Goal: Navigation & Orientation: Find specific page/section

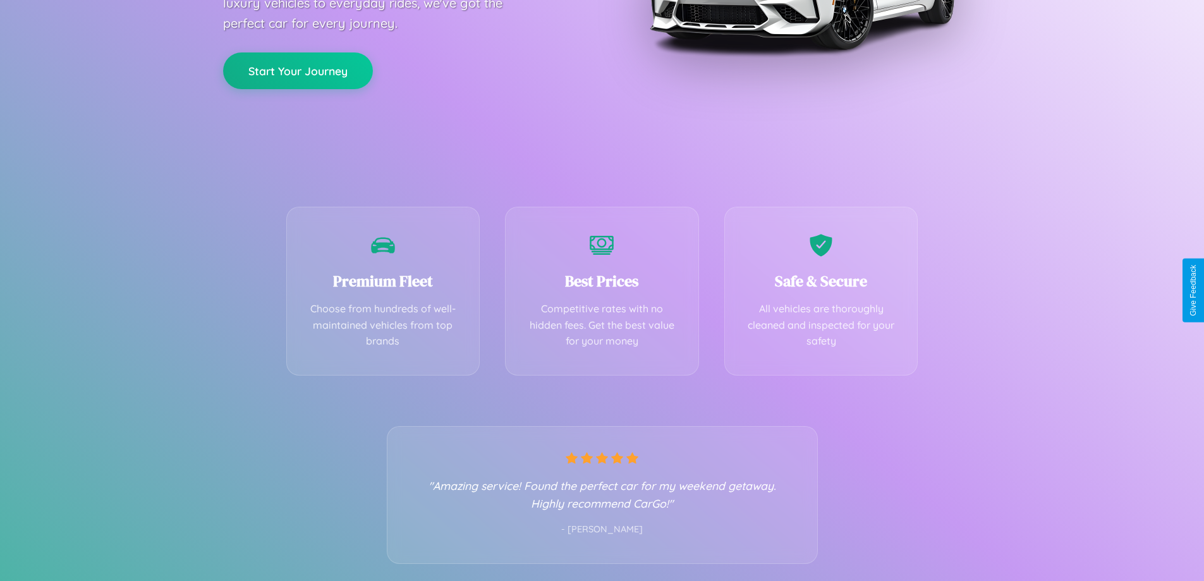
scroll to position [249, 0]
click at [602, 290] on div "Best Prices Competitive rates with no hidden fees. Get the best value for your …" at bounding box center [602, 287] width 194 height 169
click at [298, 70] on button "Start Your Journey" at bounding box center [298, 69] width 150 height 37
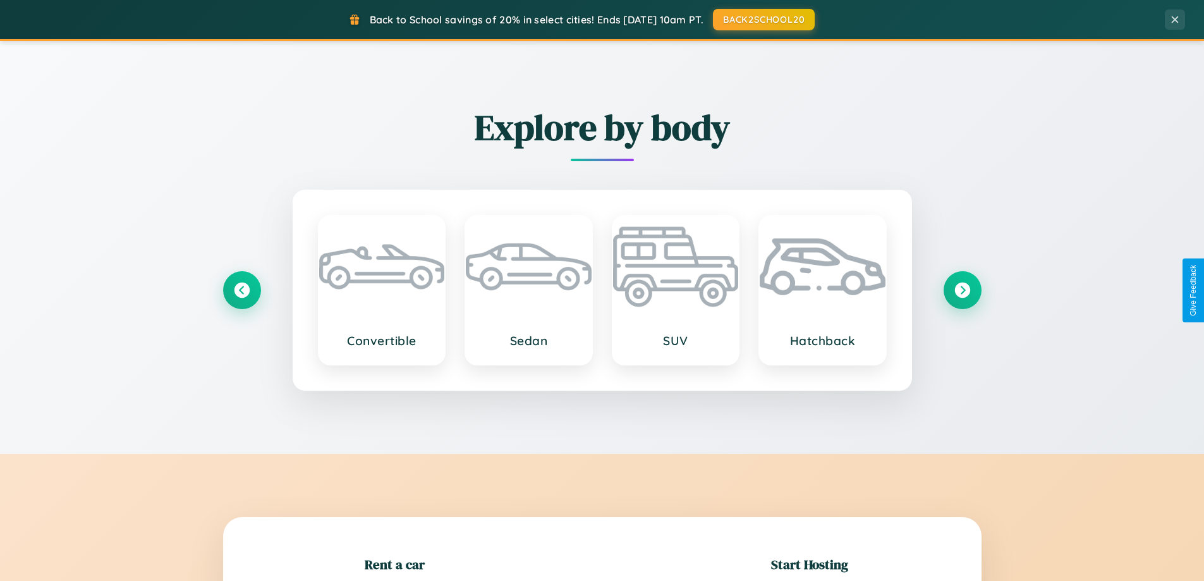
scroll to position [273, 0]
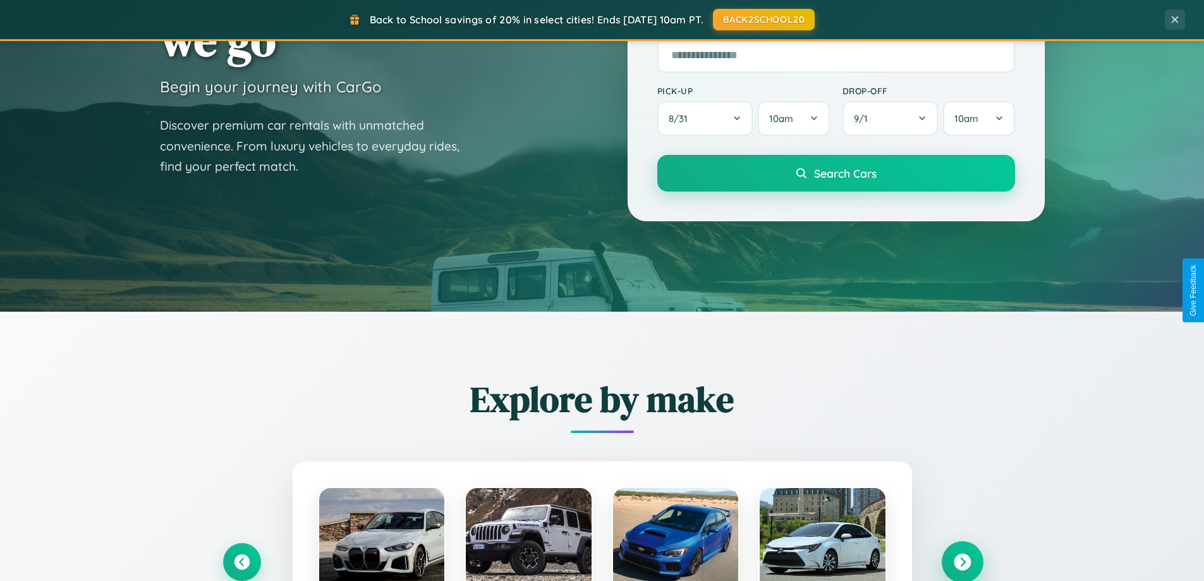
click at [962, 562] on icon at bounding box center [962, 562] width 17 height 17
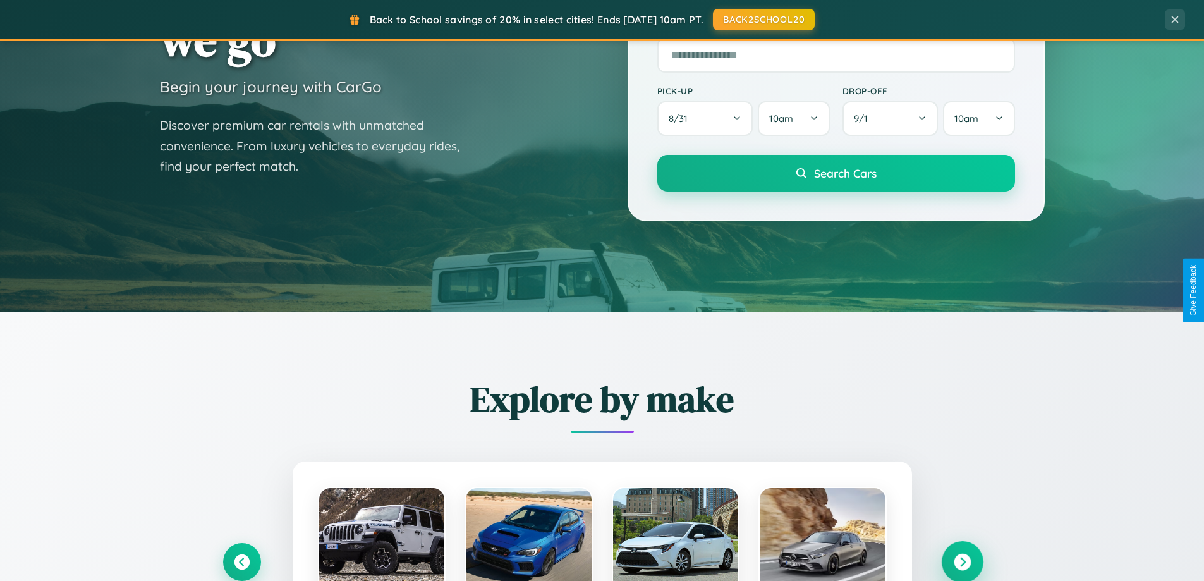
click at [962, 561] on icon at bounding box center [962, 562] width 17 height 17
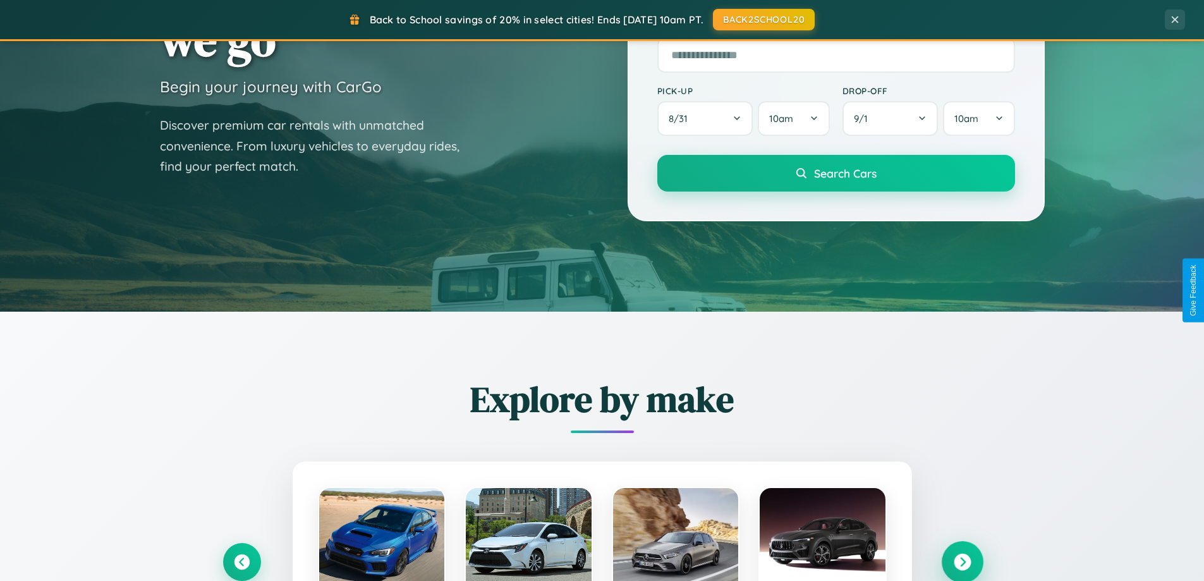
click at [962, 561] on icon at bounding box center [962, 562] width 17 height 17
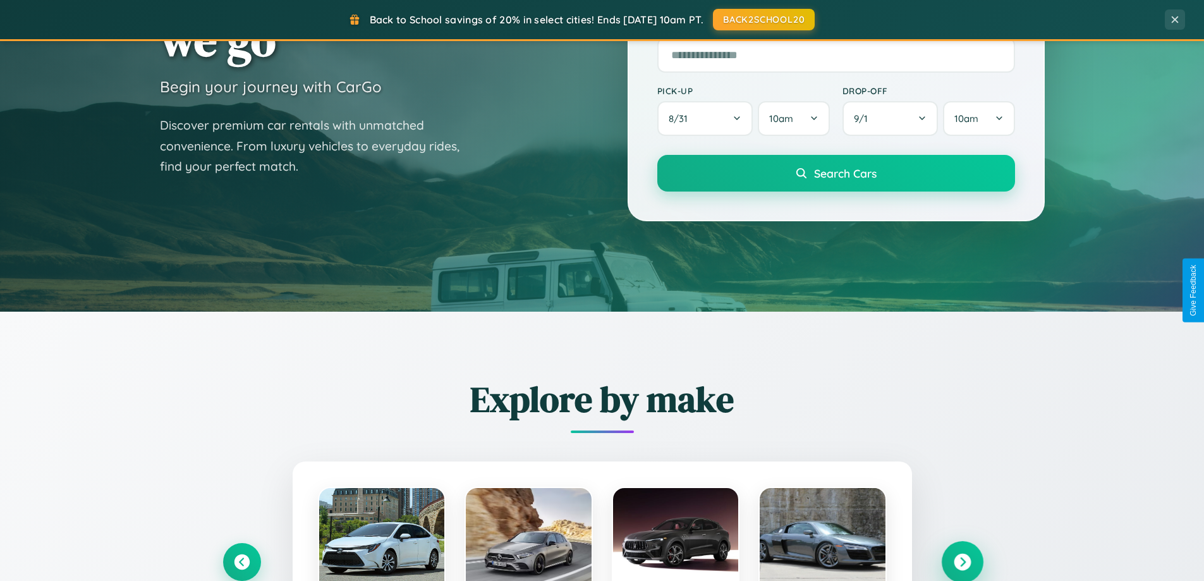
click at [962, 561] on icon at bounding box center [962, 562] width 17 height 17
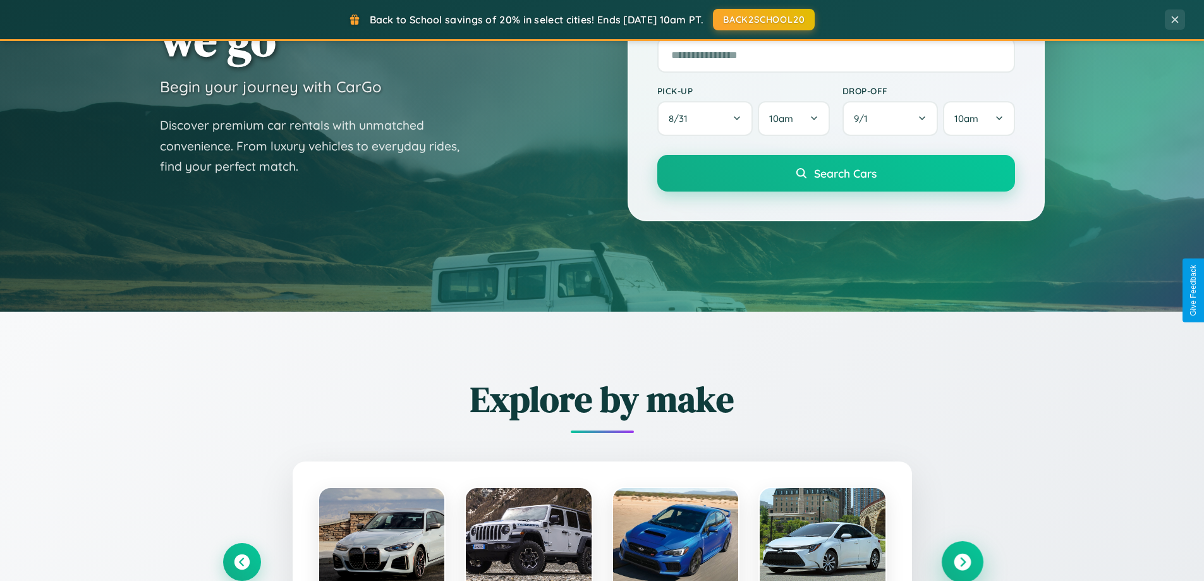
scroll to position [870, 0]
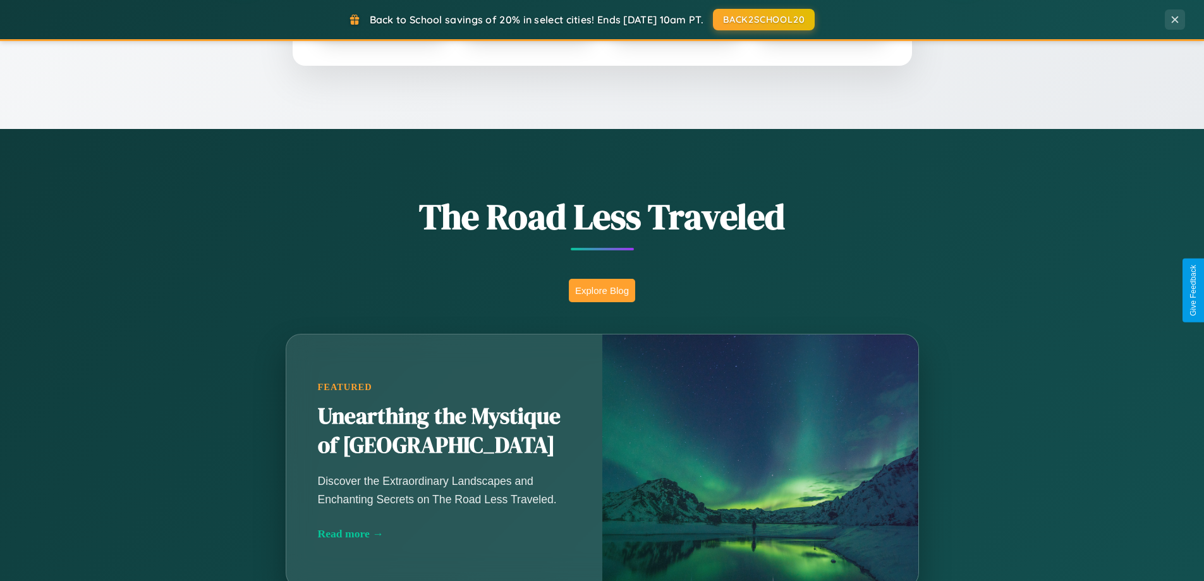
click at [602, 290] on button "Explore Blog" at bounding box center [602, 290] width 66 height 23
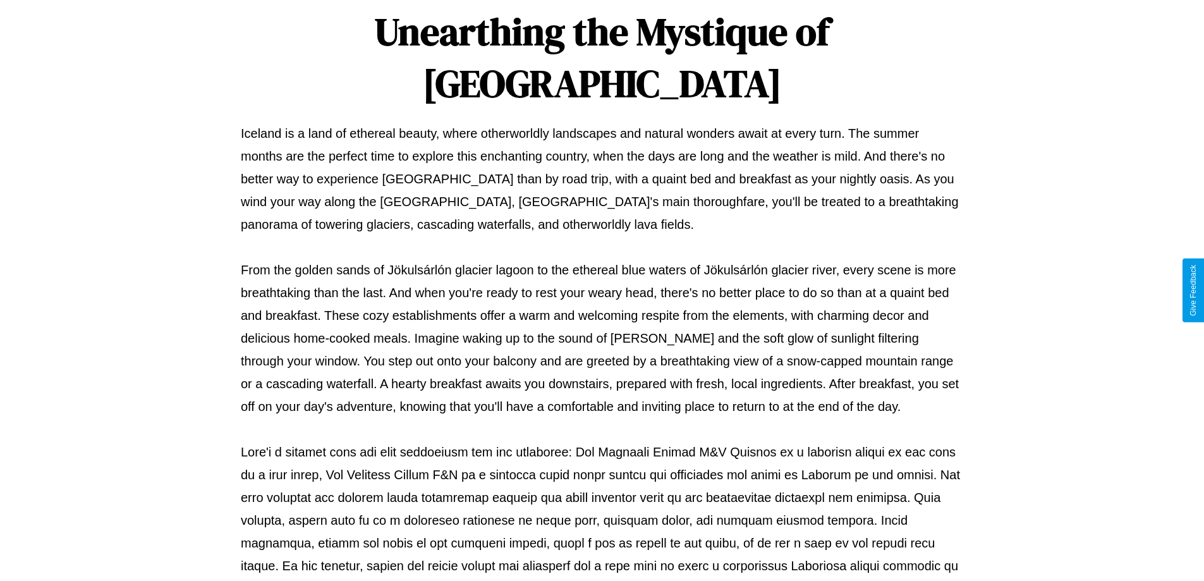
scroll to position [409, 0]
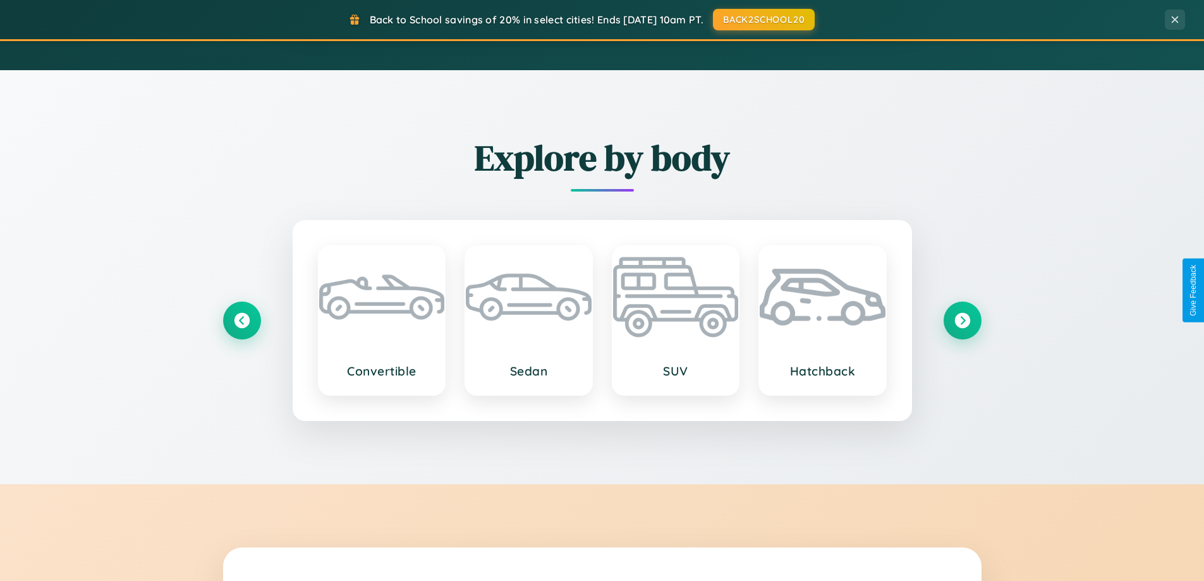
scroll to position [870, 0]
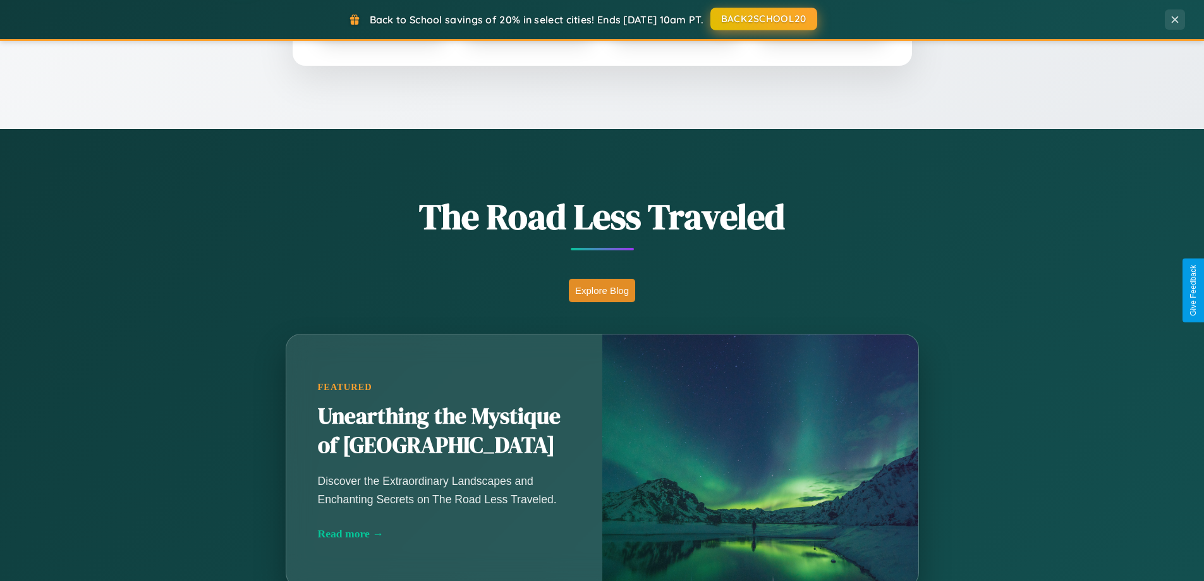
click at [763, 20] on button "BACK2SCHOOL20" at bounding box center [764, 19] width 107 height 23
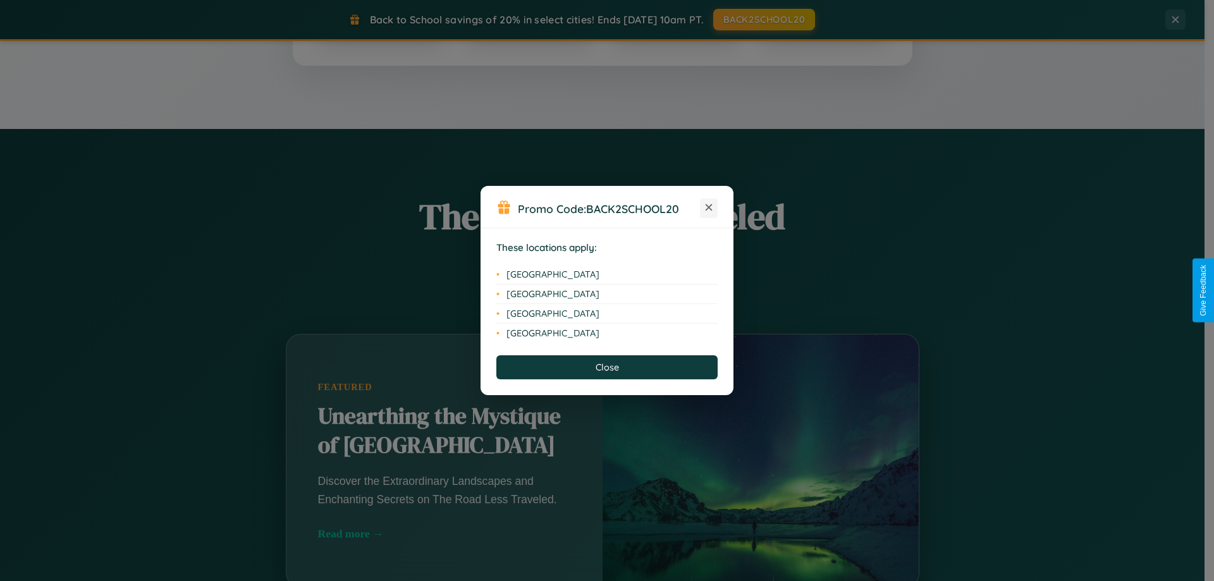
click at [709, 208] on icon at bounding box center [709, 207] width 7 height 7
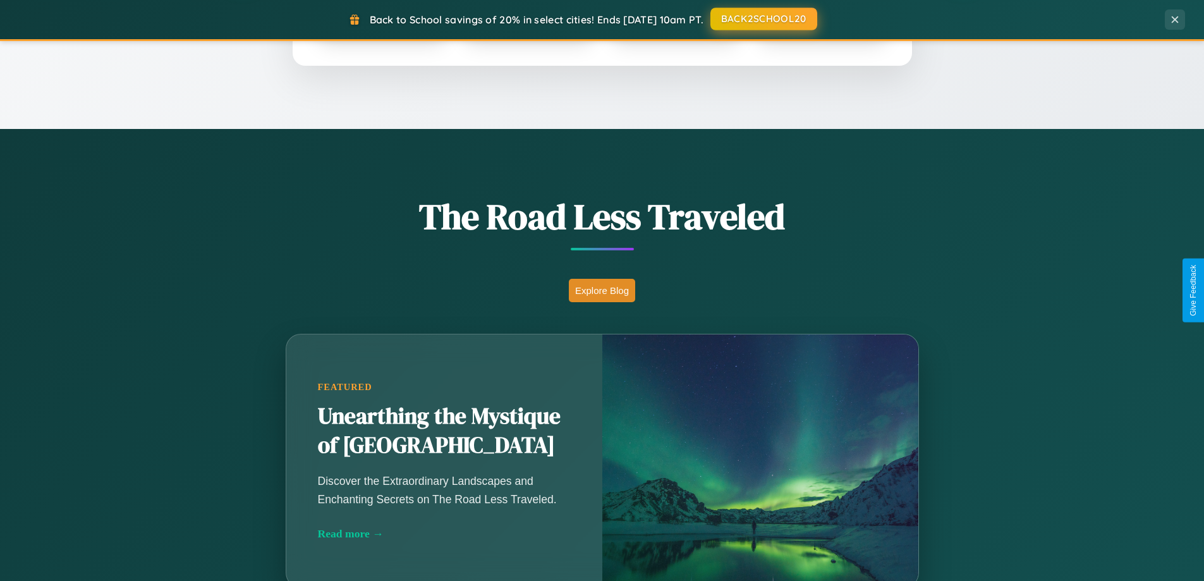
click at [763, 19] on button "BACK2SCHOOL20" at bounding box center [764, 19] width 107 height 23
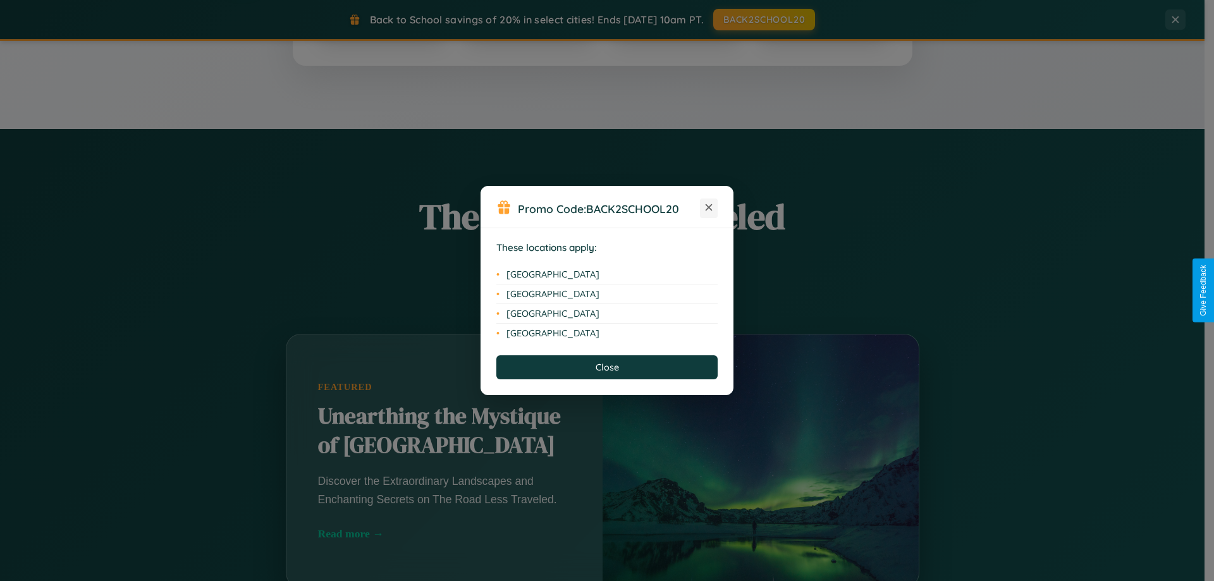
click at [709, 208] on icon at bounding box center [709, 207] width 7 height 7
